Goal: Find specific page/section: Find specific page/section

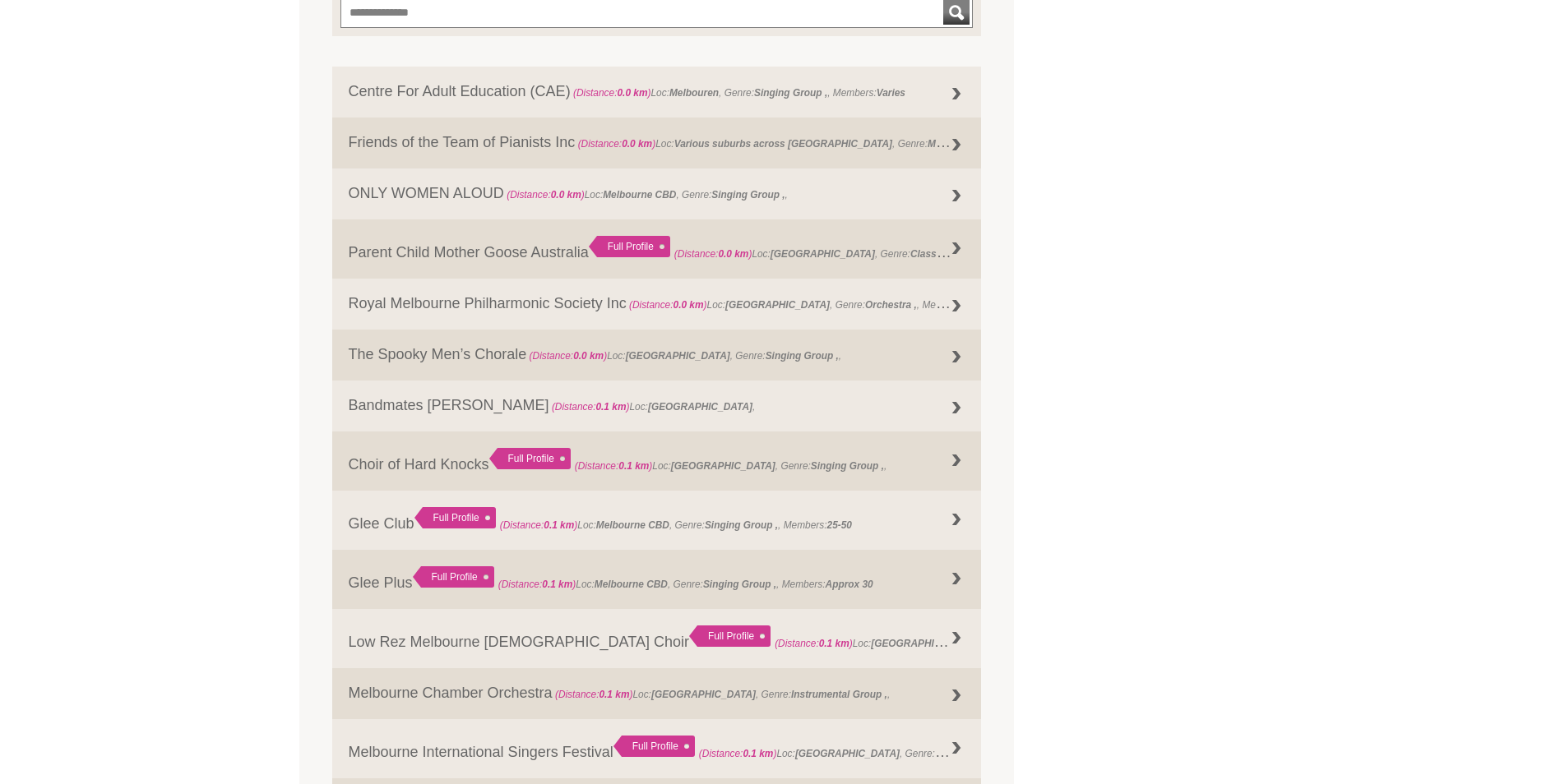
scroll to position [822, 0]
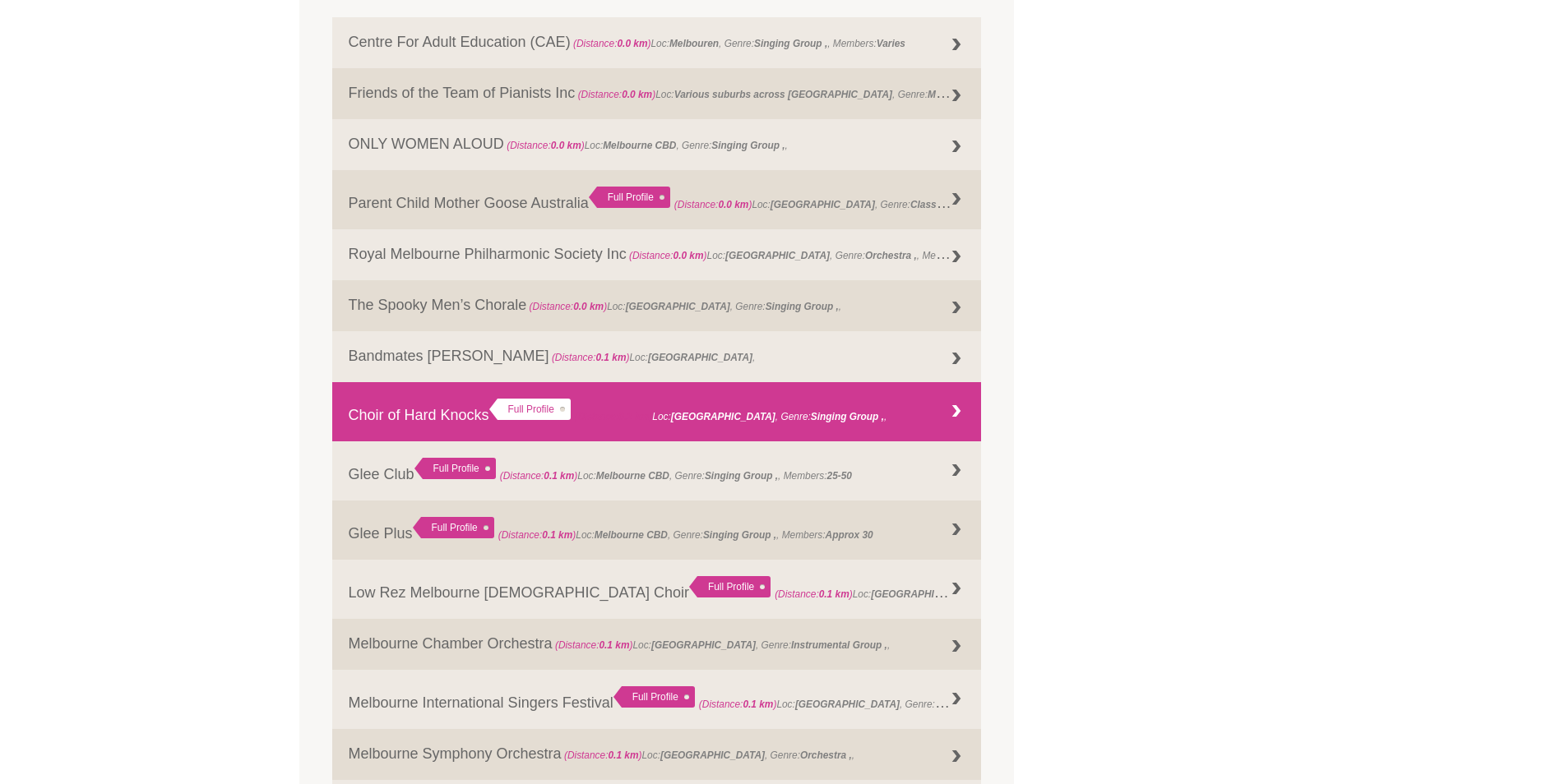
click at [548, 400] on div "Full Profile" at bounding box center [530, 409] width 82 height 22
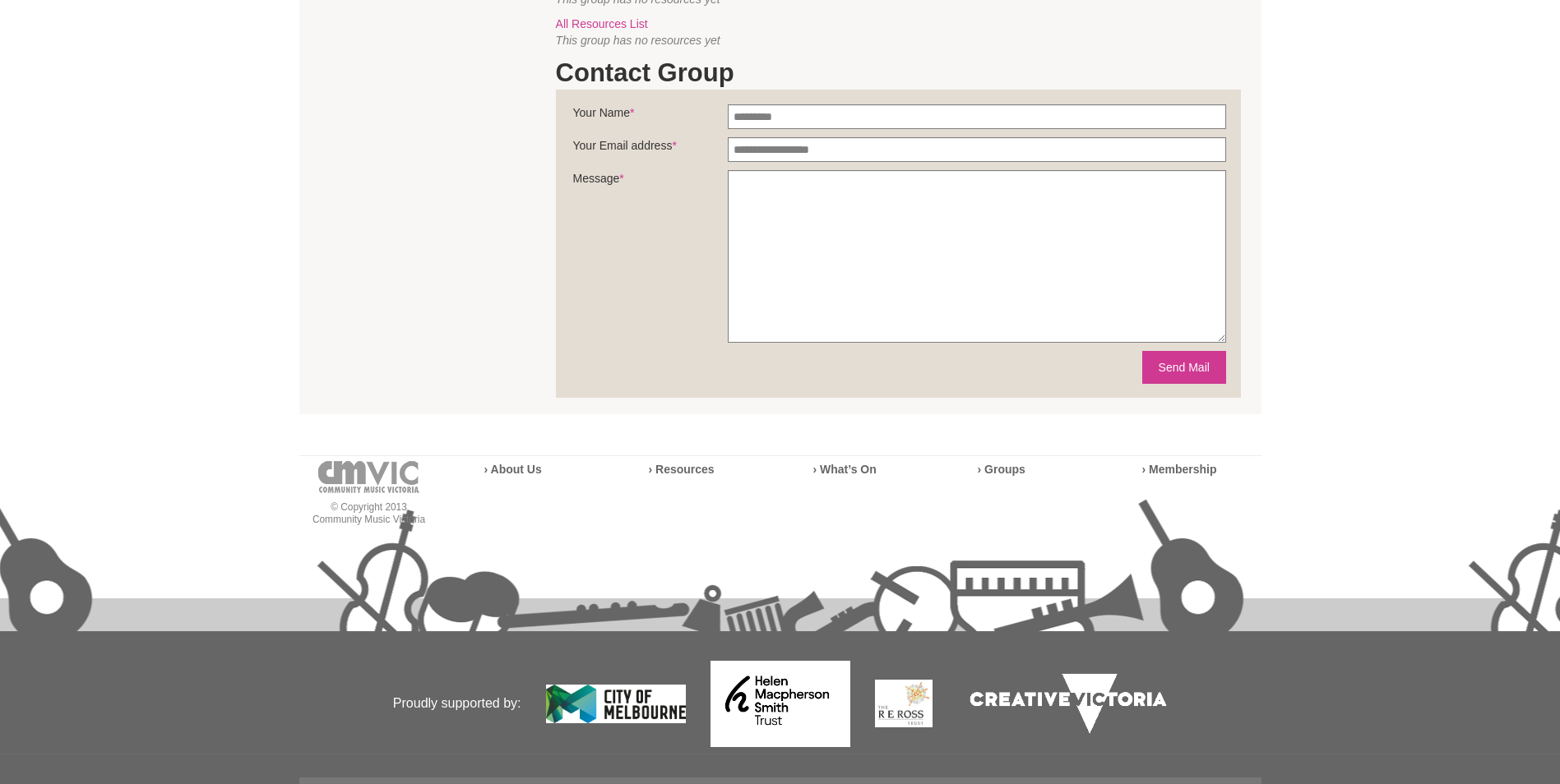
scroll to position [964, 0]
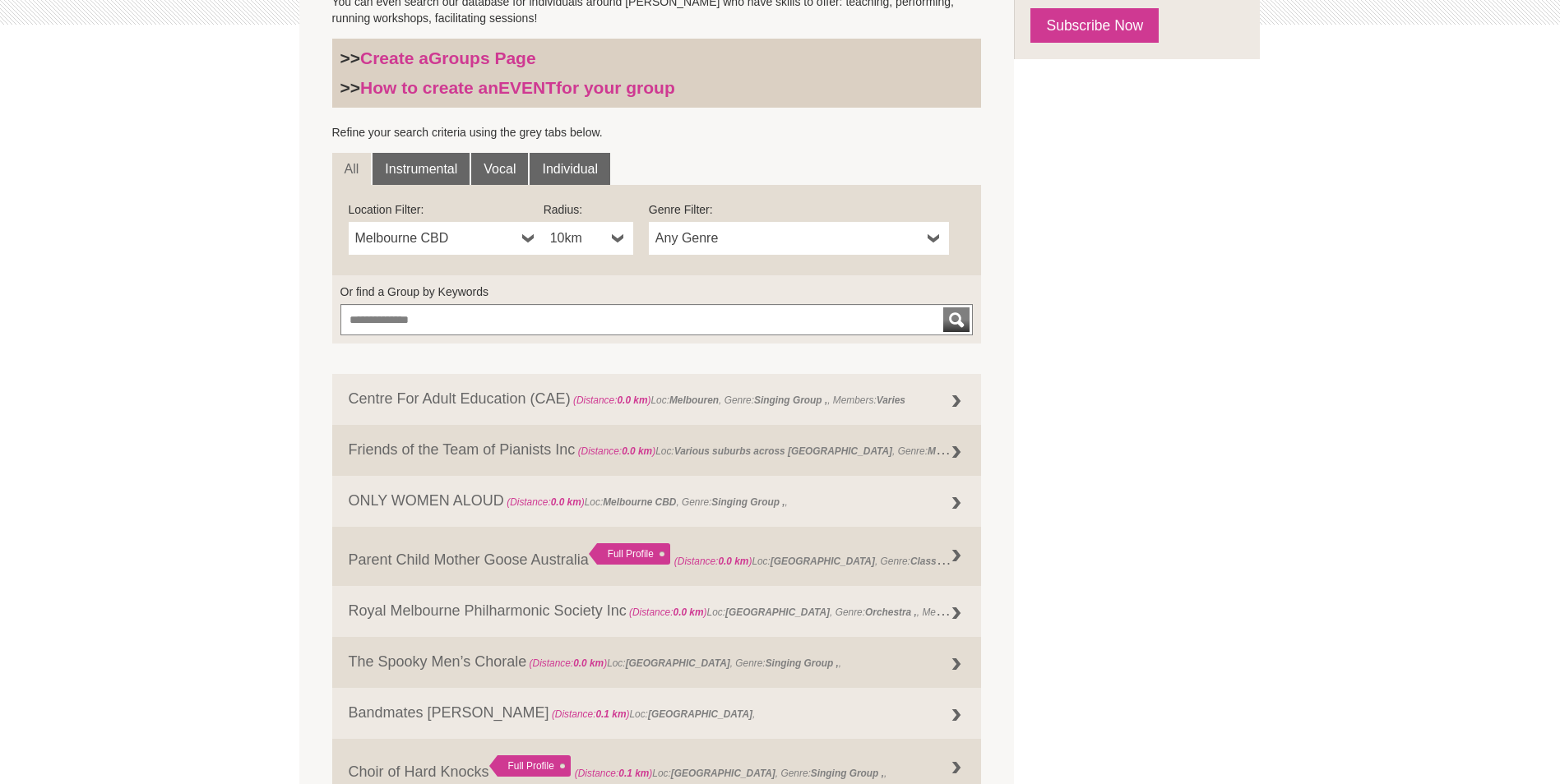
scroll to position [256, 0]
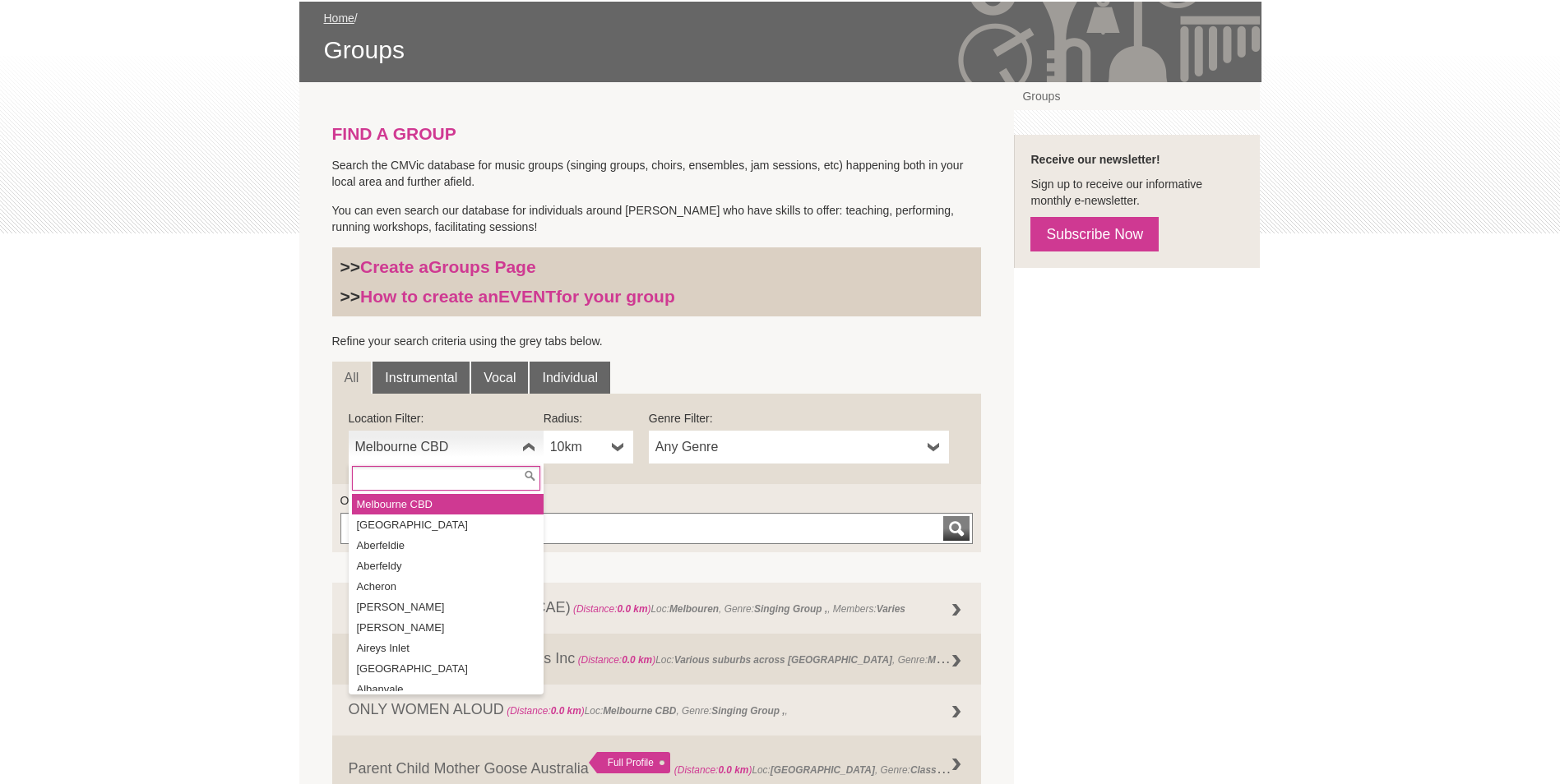
click at [525, 441] on b at bounding box center [529, 447] width 13 height 33
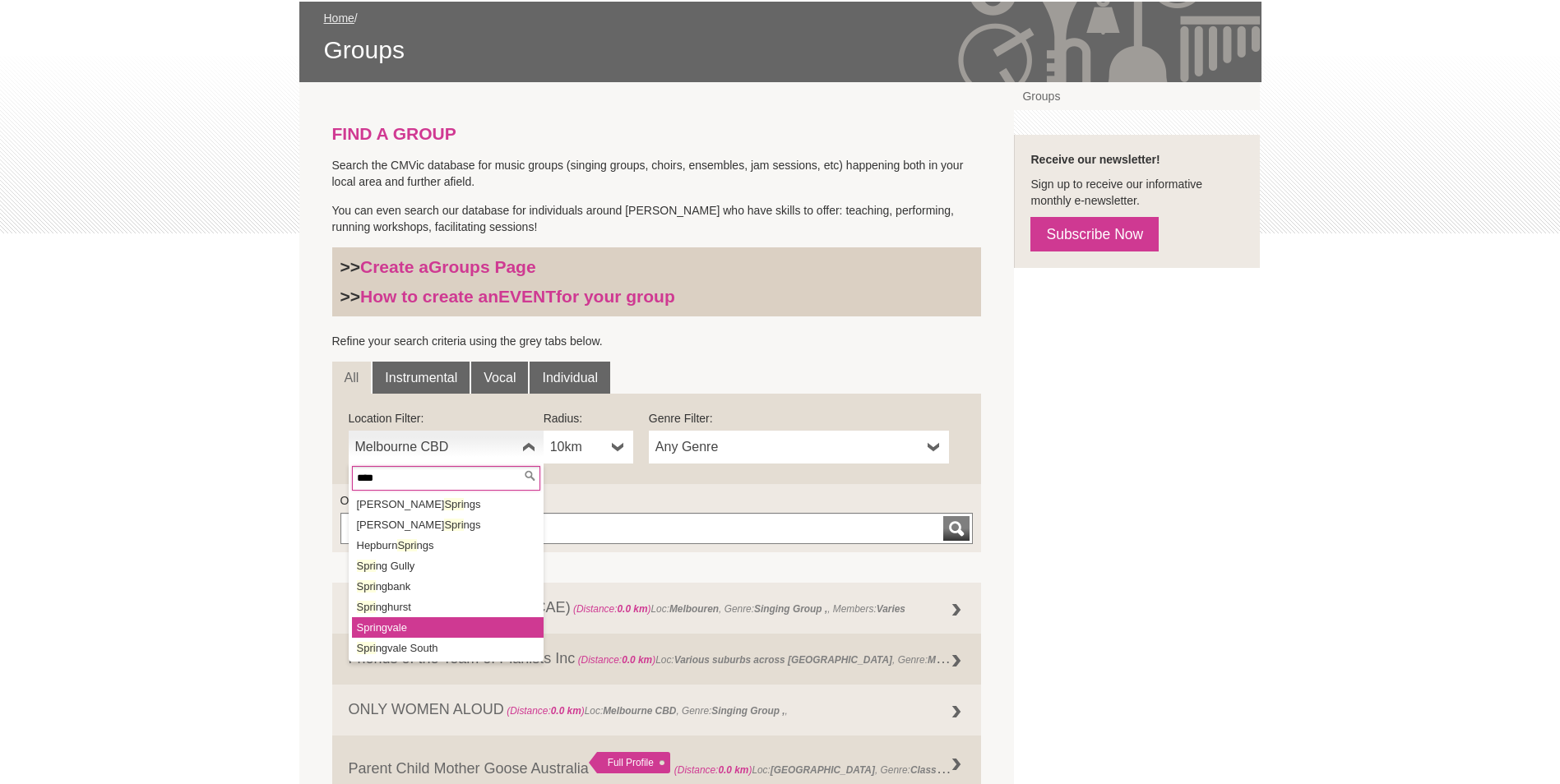
type input "****"
click at [438, 624] on li "Spri ngvale" at bounding box center [448, 628] width 192 height 21
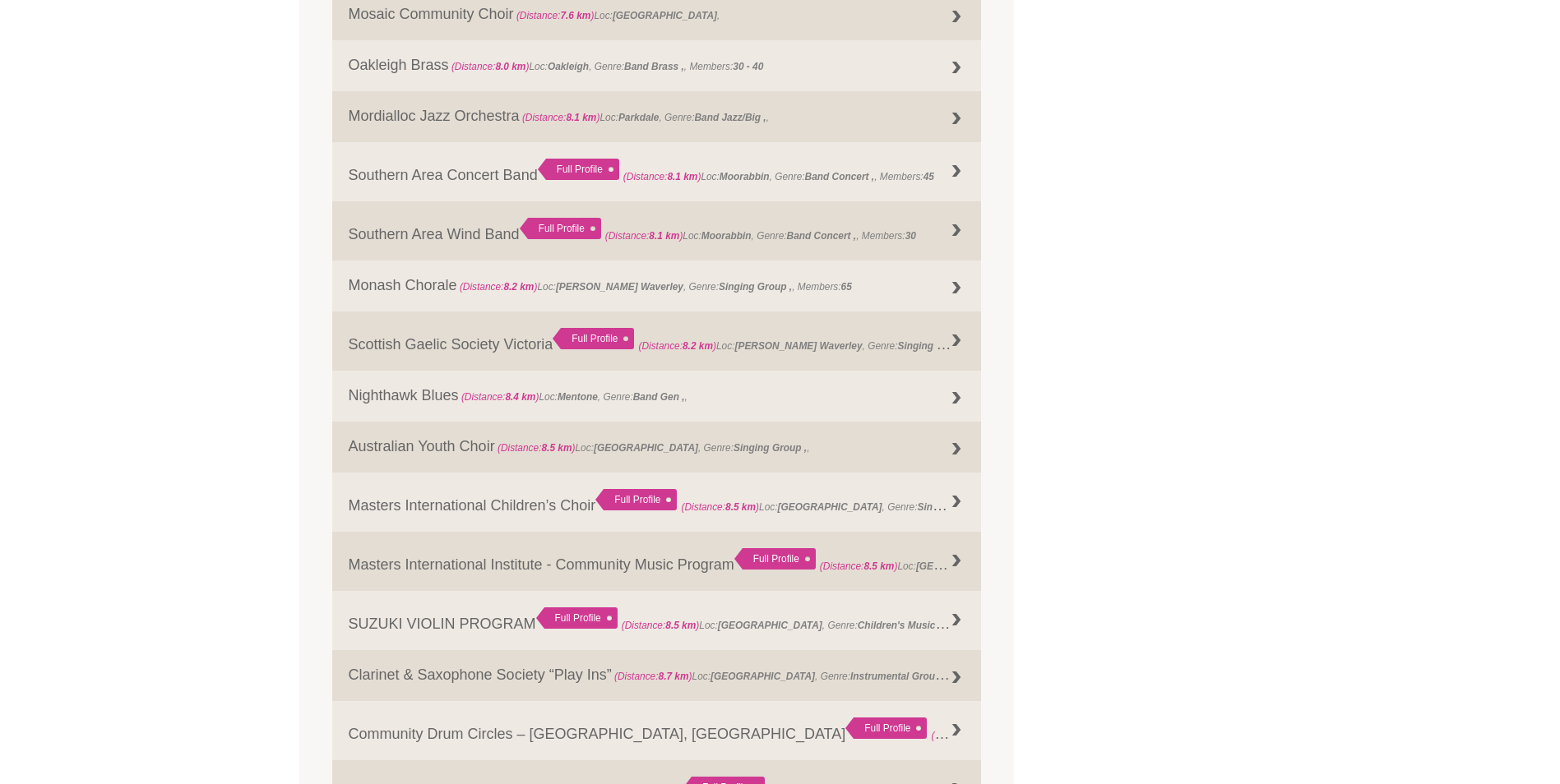
scroll to position [1079, 0]
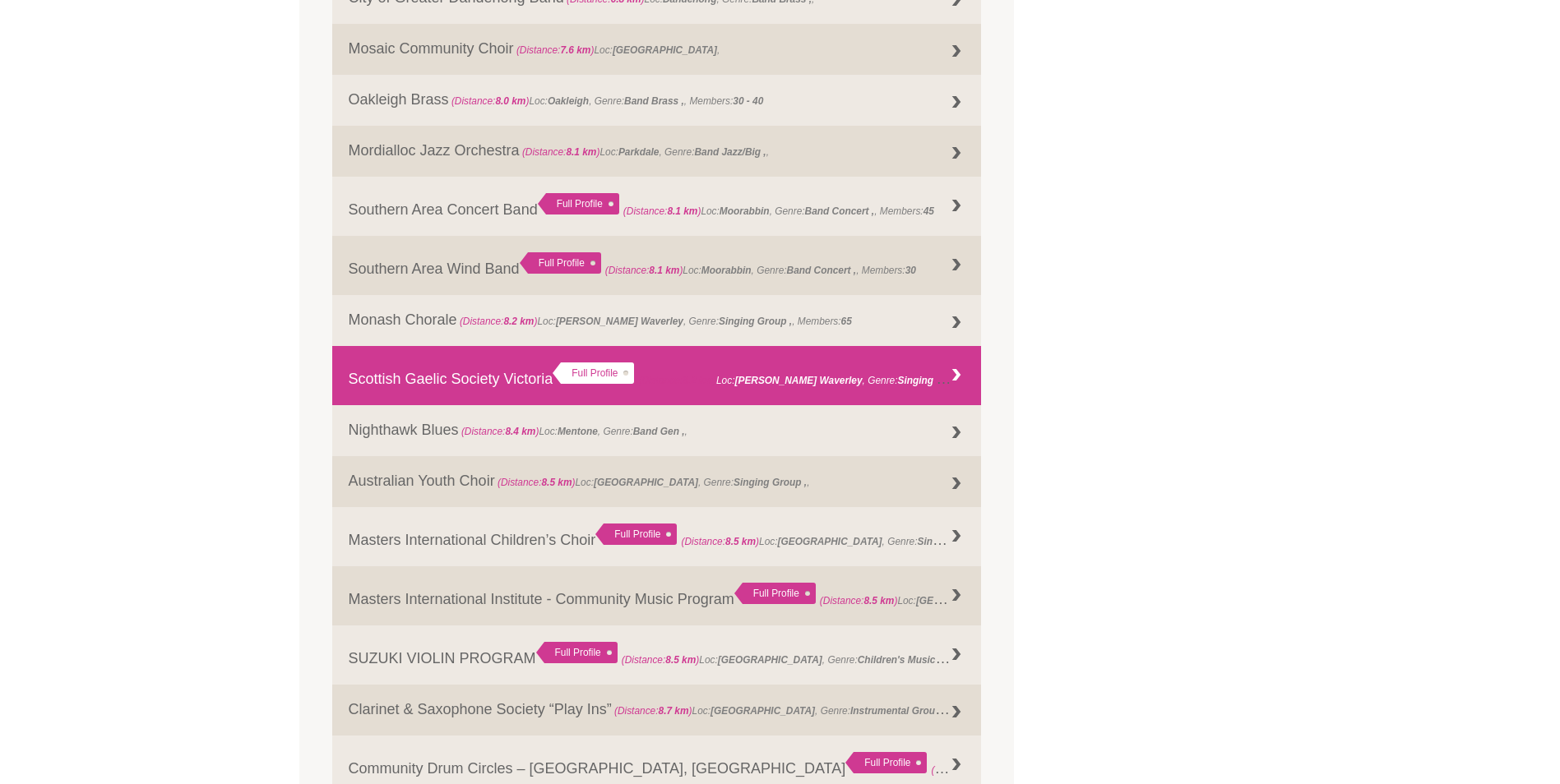
click at [506, 368] on link "Scottish Gaelic Society Victoria Full Profile (Distance: 8.2 km ) Loc: Glen Wav…" at bounding box center [657, 376] width 650 height 59
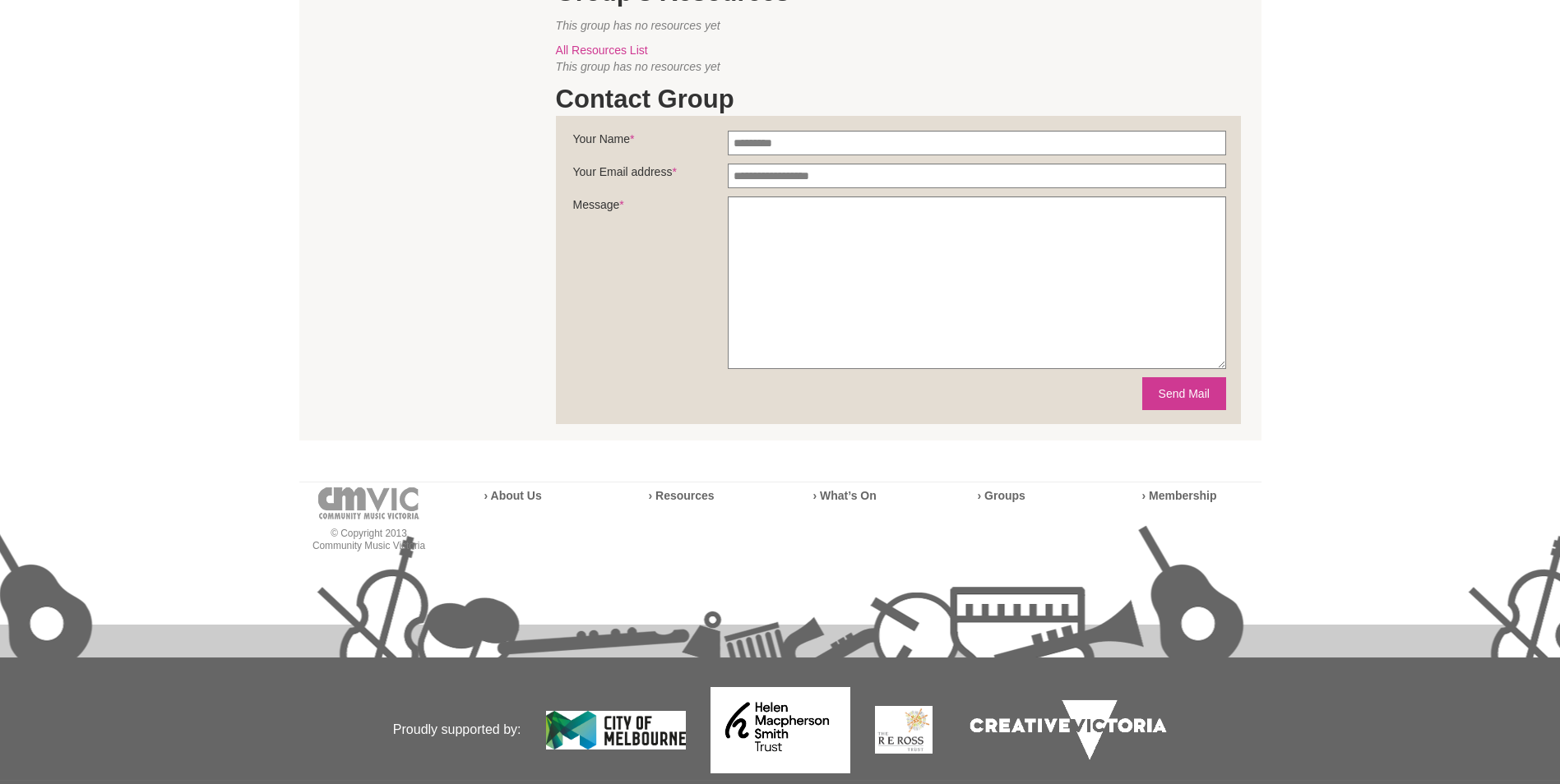
scroll to position [247, 0]
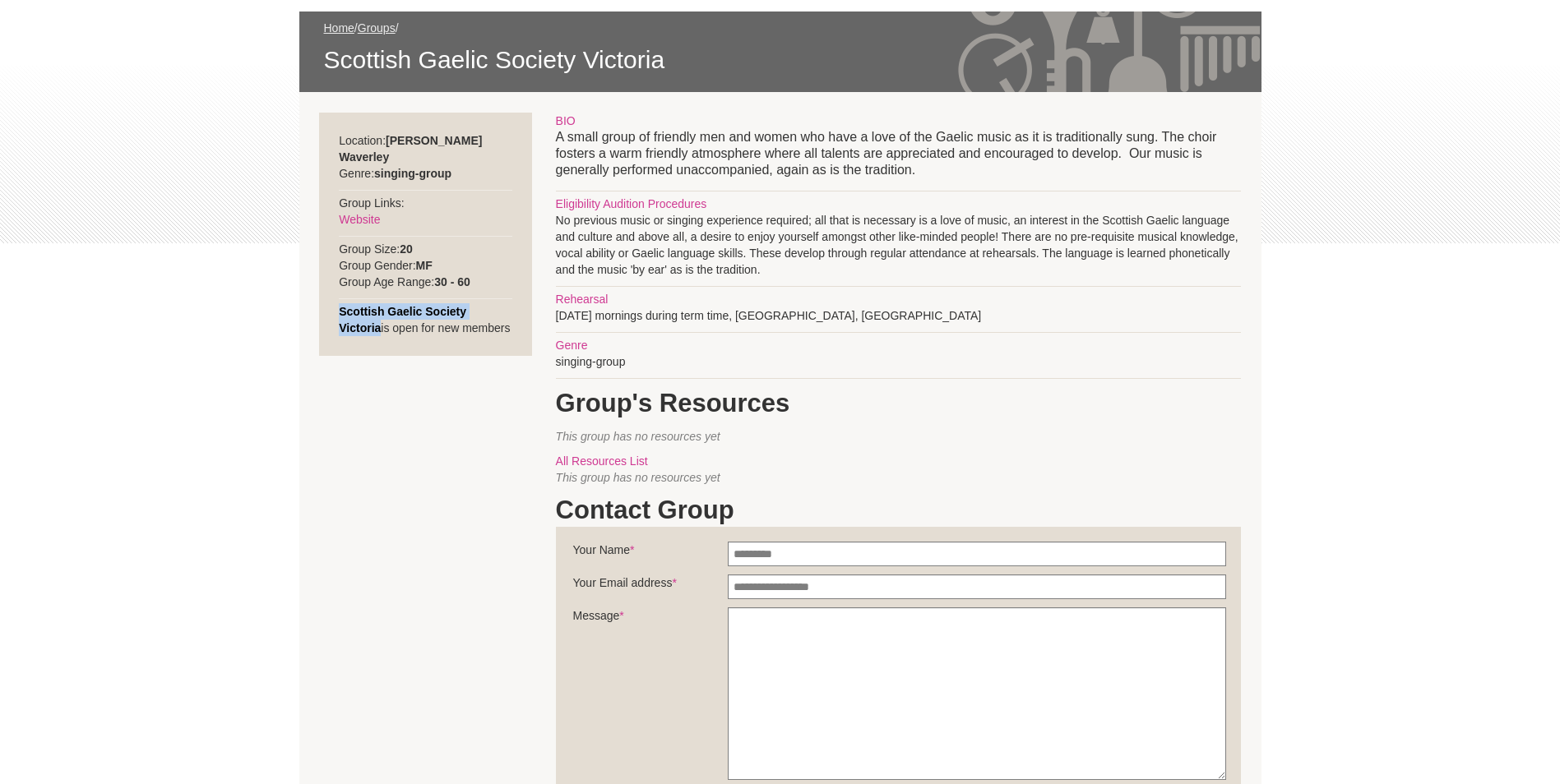
drag, startPoint x: 512, startPoint y: 294, endPoint x: 332, endPoint y: 294, distance: 180.0
click at [332, 294] on div "Location: [PERSON_NAME][GEOGRAPHIC_DATA] Genre: singing-group Group Links: Webs…" at bounding box center [425, 234] width 213 height 243
drag, startPoint x: 332, startPoint y: 294, endPoint x: 456, endPoint y: 294, distance: 124.0
copy strong "Scottish Gaelic Society Victoria"
